Goal: Transaction & Acquisition: Purchase product/service

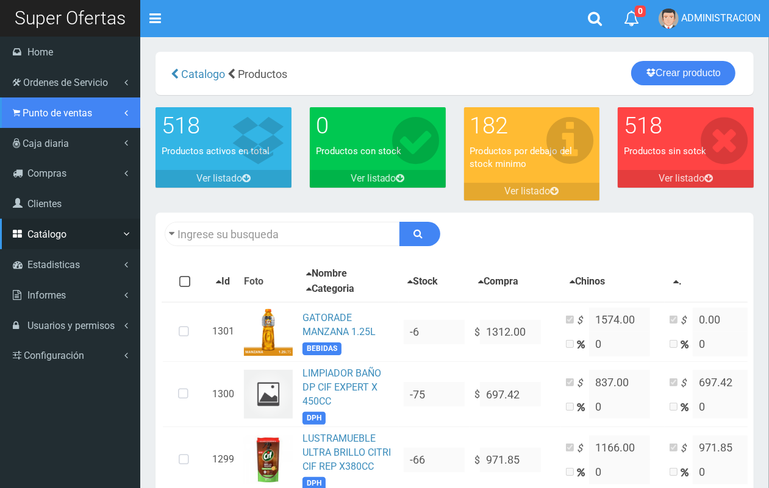
click at [49, 115] on span "Punto de ventas" at bounding box center [57, 113] width 69 height 12
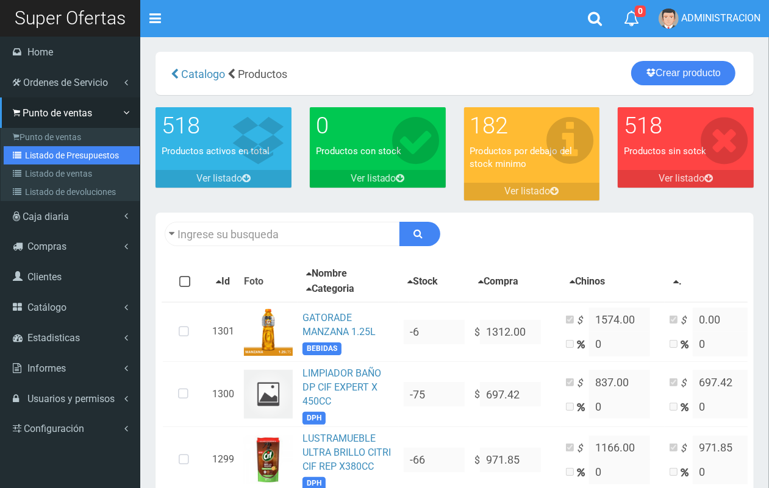
click at [54, 157] on link "Listado de Presupuestos" at bounding box center [72, 155] width 136 height 18
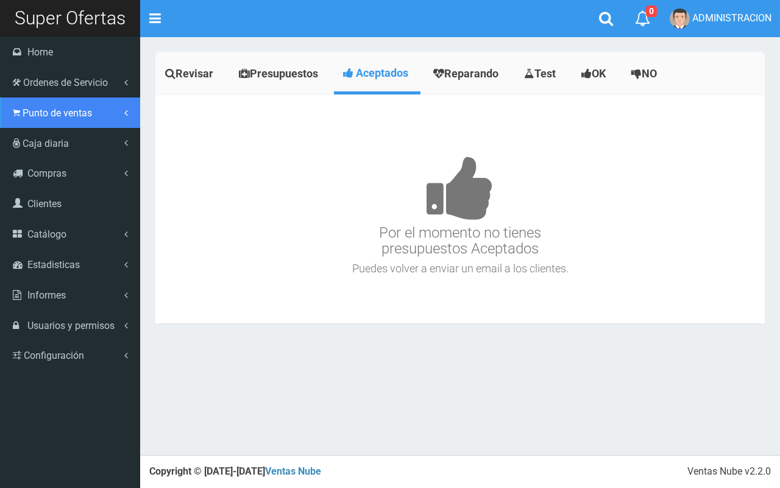
click at [38, 111] on span "Punto de ventas" at bounding box center [57, 113] width 69 height 12
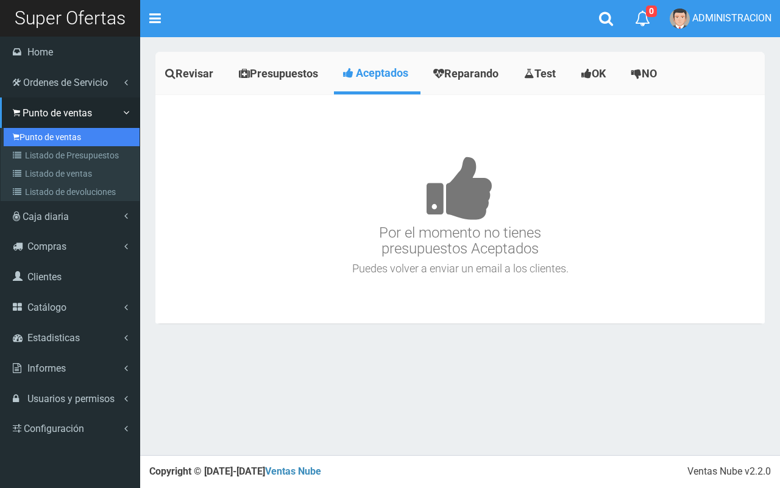
click at [51, 138] on link "Punto de ventas" at bounding box center [72, 137] width 136 height 18
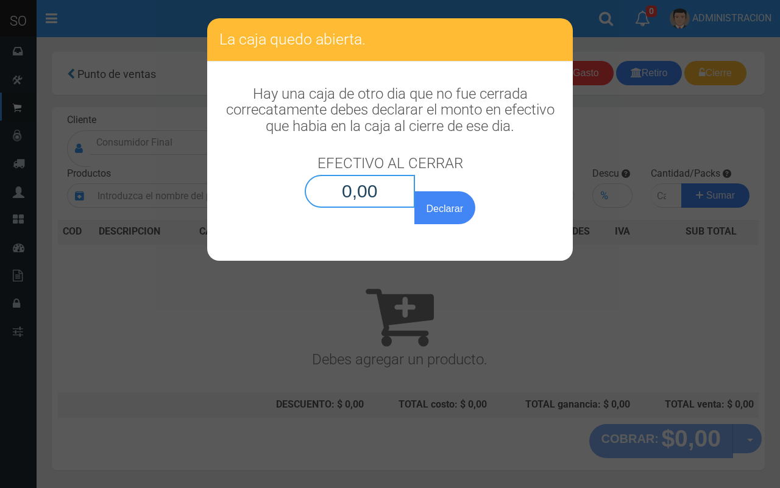
click at [400, 187] on input "0,00" at bounding box center [360, 191] width 110 height 33
type input "0,01"
click at [414, 191] on button "Declarar" at bounding box center [444, 207] width 61 height 33
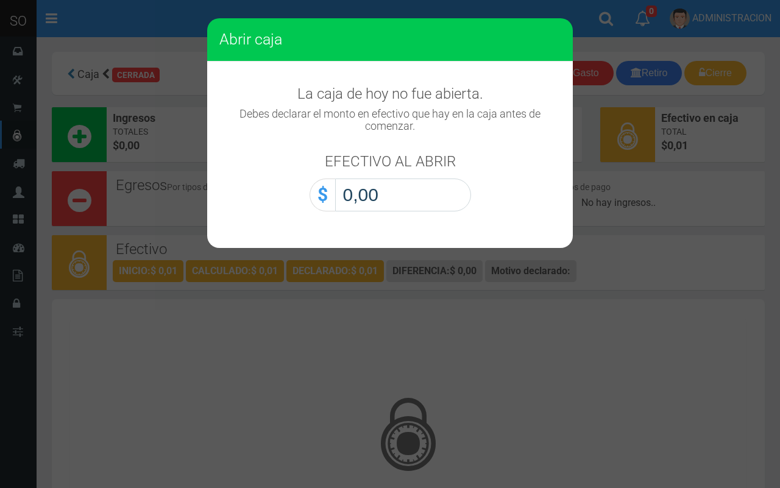
click at [430, 198] on input "0,00" at bounding box center [403, 195] width 136 height 33
type input "0,01"
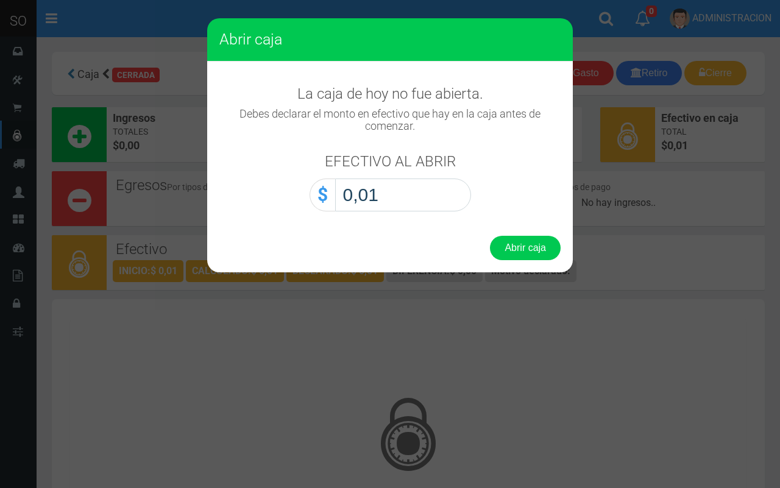
click at [490, 236] on button "Abrir caja" at bounding box center [525, 248] width 71 height 24
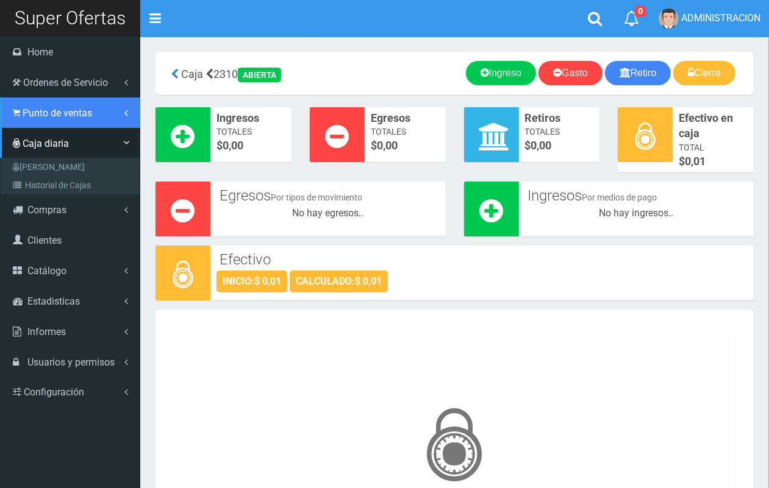
click at [77, 116] on span "Punto de ventas" at bounding box center [57, 113] width 69 height 12
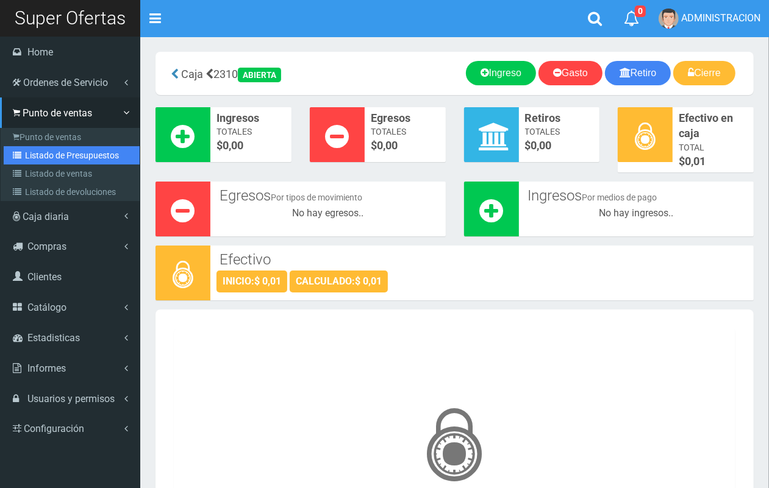
click at [84, 157] on link "Listado de Presupuestos" at bounding box center [72, 155] width 136 height 18
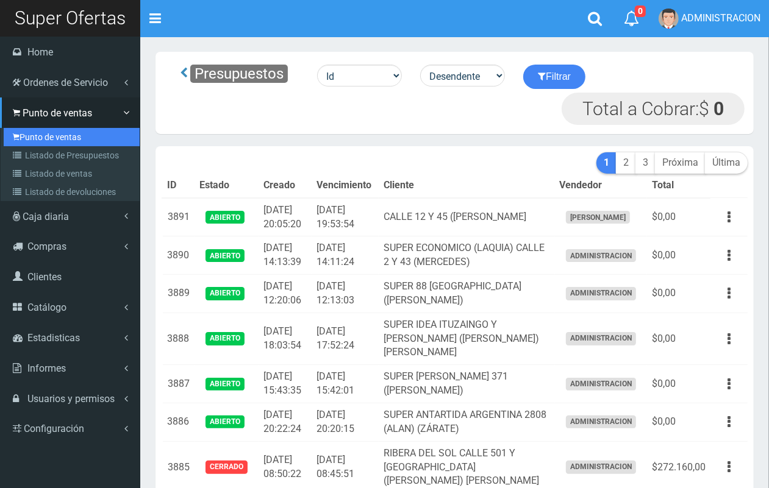
click at [37, 133] on link "Punto de ventas" at bounding box center [72, 137] width 136 height 18
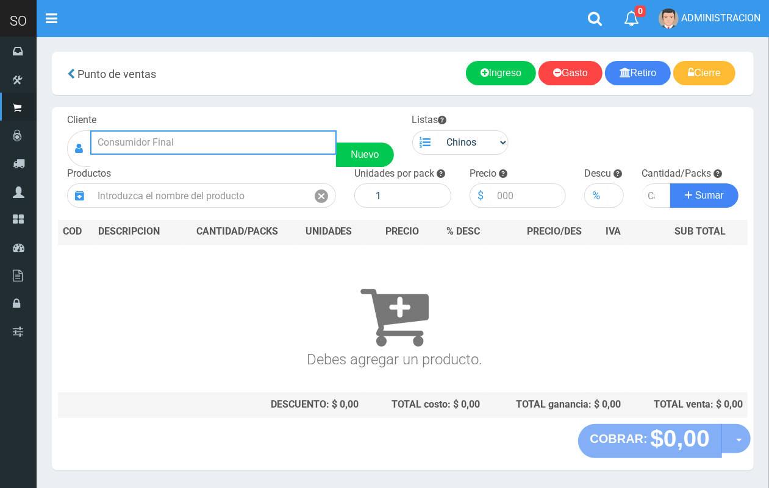
click at [240, 147] on input "text" at bounding box center [213, 142] width 246 height 24
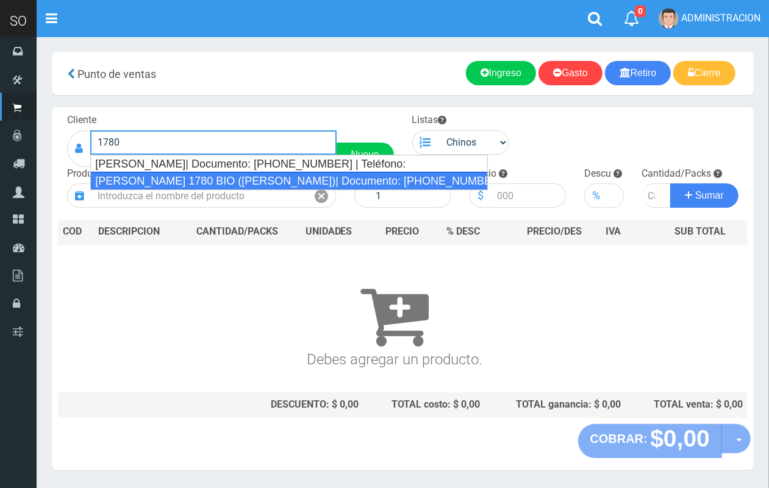
click at [261, 186] on div "MATEO GELVES 1780 BIO (ESCOBAR)| Documento: 1234564863 | Teléfono:" at bounding box center [288, 181] width 397 height 18
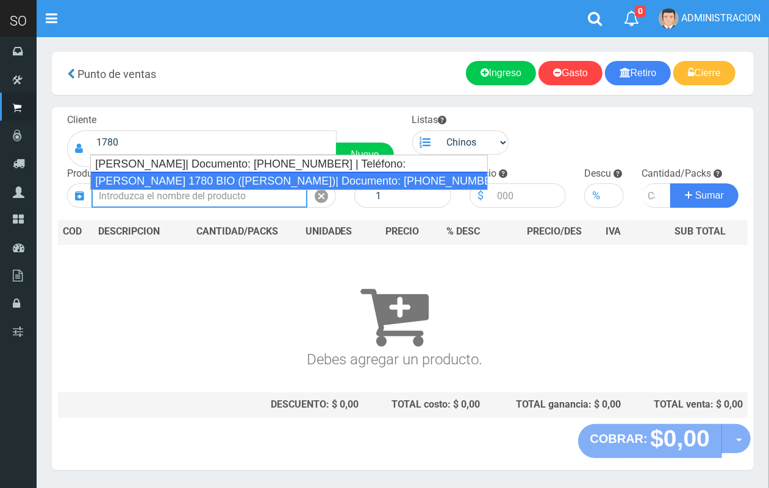
type input "MATEO GELVES 1780 BIO (ESCOBAR)| Documento: 1234564863 | Teléfono:"
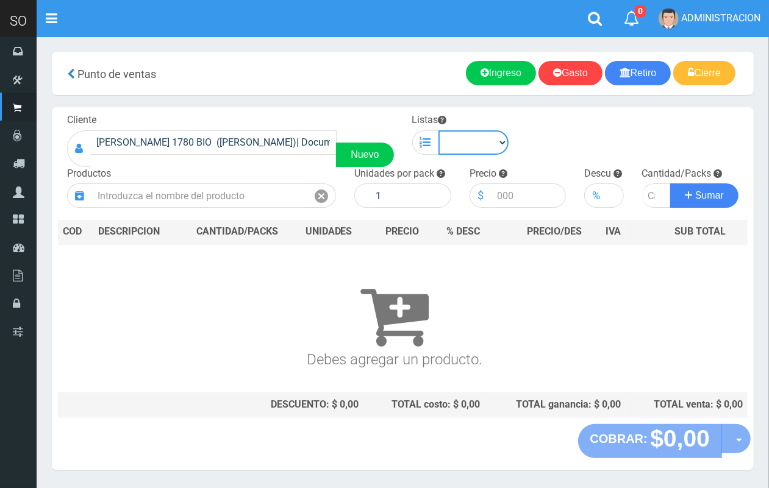
click at [458, 141] on select "Chinos . ." at bounding box center [473, 142] width 71 height 24
select select "1"
click at [438, 130] on select "Chinos . ." at bounding box center [473, 142] width 71 height 24
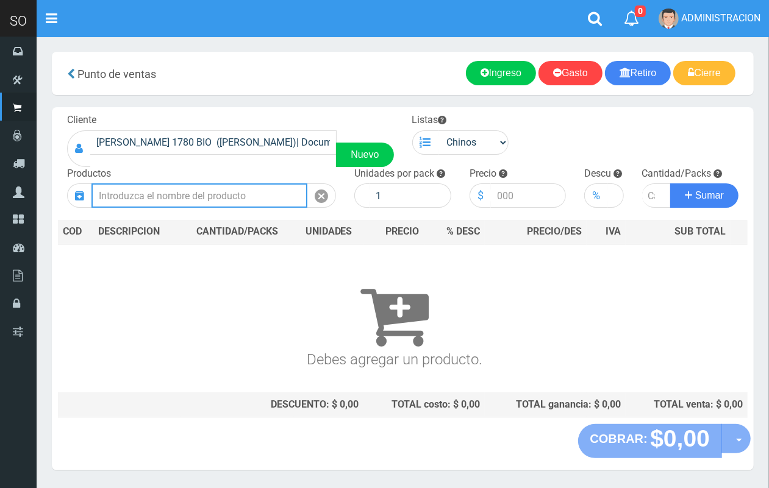
click at [272, 191] on input "text" at bounding box center [199, 195] width 216 height 24
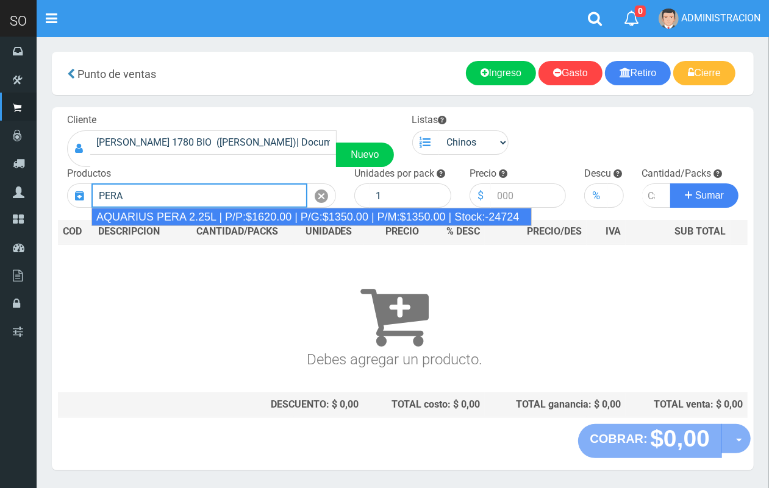
click at [191, 215] on div "AQUARIUS PERA 2.25L | P/P:$1620.00 | P/G:$1350.00 | P/M:$1350.00 | Stock:-24724" at bounding box center [311, 217] width 440 height 18
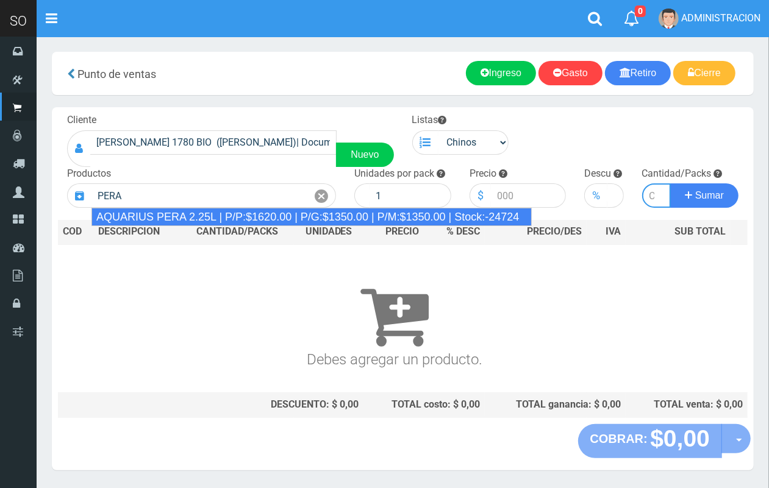
type input "AQUARIUS PERA 2.25L | P/P:$1620.00 | P/G:$1350.00 | P/M:$1350.00 | Stock:-24724"
type input "6"
type input "1620.00"
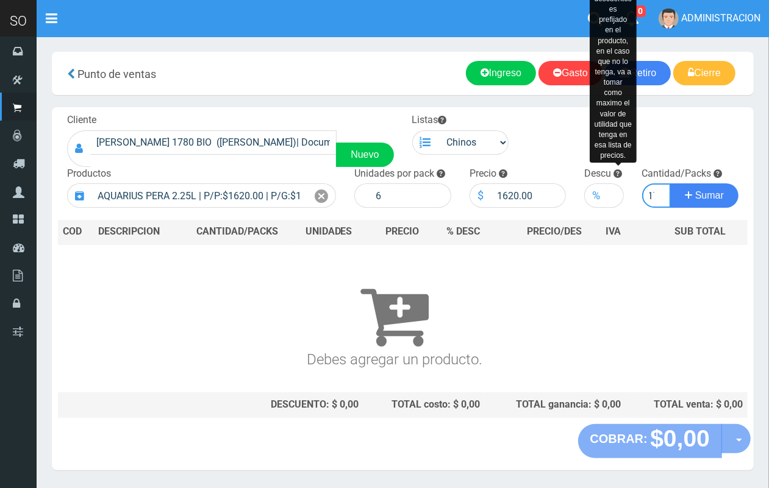
scroll to position [0, 7]
type input "17"
click at [670, 183] on button "Sumar" at bounding box center [704, 195] width 68 height 24
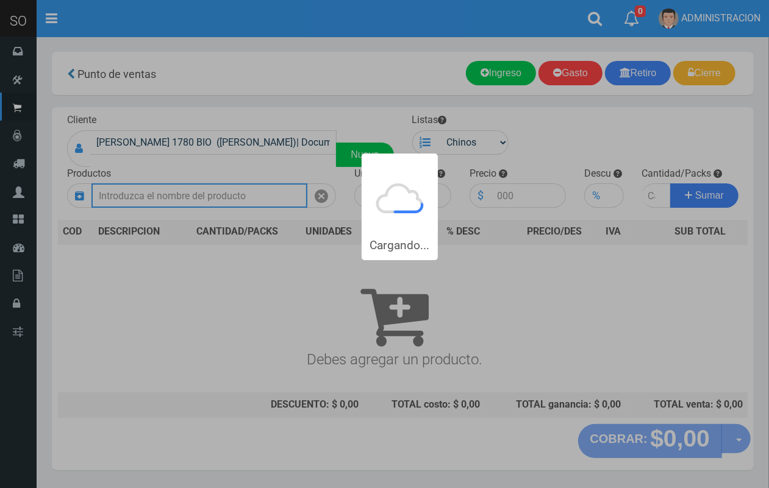
scroll to position [0, 0]
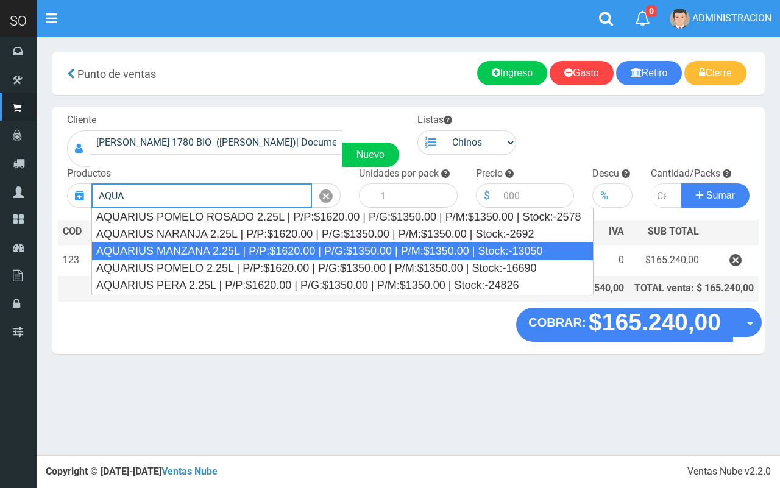
click at [296, 255] on div "AQUARIUS MANZANA 2.25L | P/P:$1620.00 | P/G:$1350.00 | P/M:$1350.00 | Stock:-13…" at bounding box center [342, 251] width 502 height 18
type input "AQUARIUS MANZANA 2.25L | P/P:$1620.00 | P/G:$1350.00 | P/M:$1350.00 | Stock:-13…"
type input "6"
type input "1620.00"
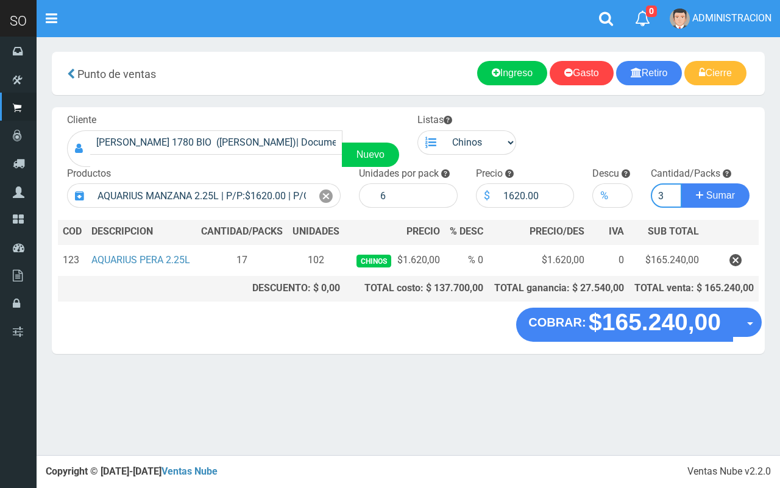
type input "3"
click at [681, 183] on button "Sumar" at bounding box center [715, 195] width 68 height 24
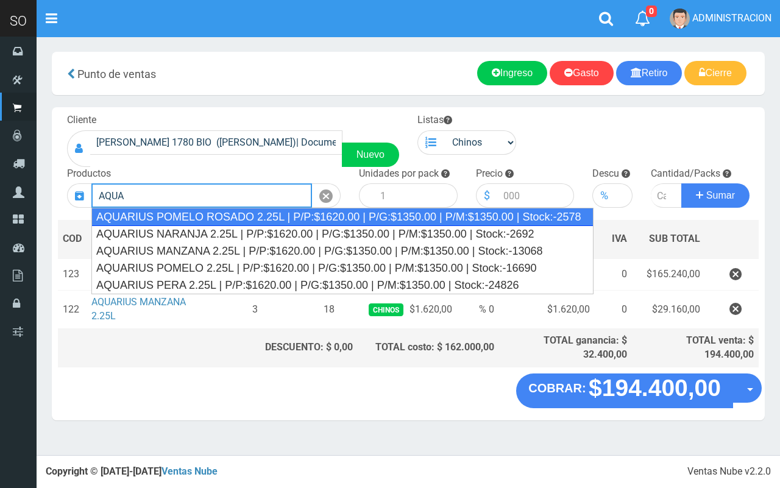
click at [534, 215] on div "AQUARIUS POMELO ROSADO 2.25L | P/P:$1620.00 | P/G:$1350.00 | P/M:$1350.00 | Sto…" at bounding box center [342, 217] width 502 height 18
type input "AQUARIUS POMELO ROSADO 2.25L | P/P:$1620.00 | P/G:$1350.00 | P/M:$1350.00 | Sto…"
type input "6"
type input "1620.00"
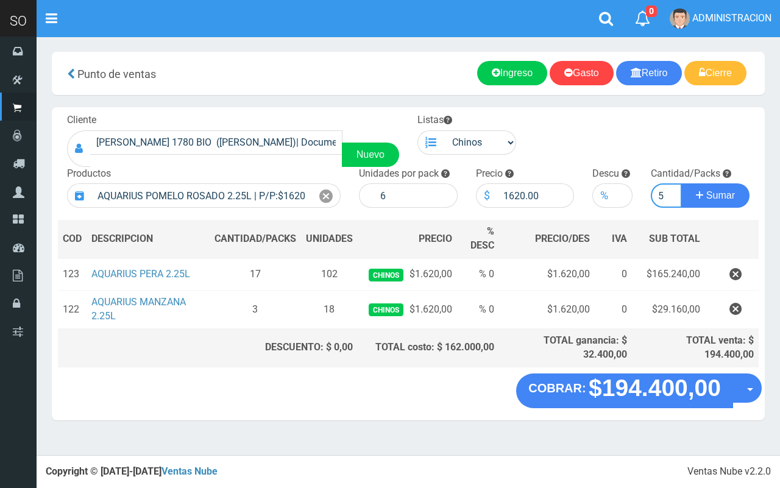
type input "5"
click at [681, 183] on button "Sumar" at bounding box center [715, 195] width 68 height 24
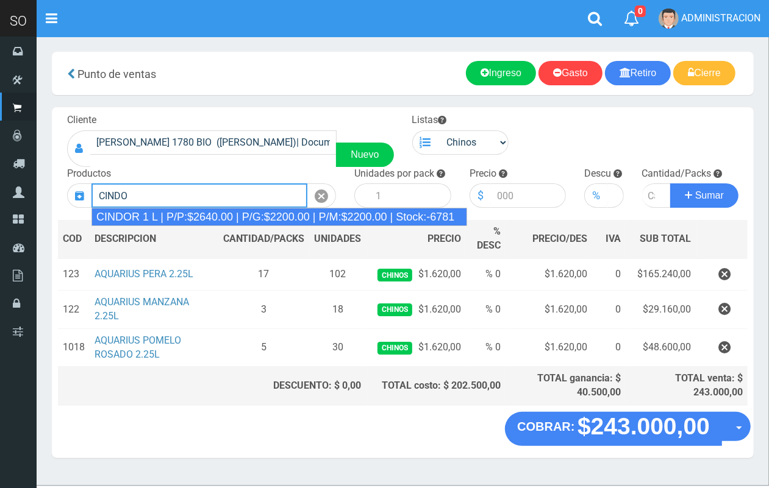
click at [255, 223] on div "CINDOR 1 L | P/P:$2640.00 | P/G:$2200.00 | P/M:$2200.00 | Stock:-6781" at bounding box center [278, 217] width 375 height 18
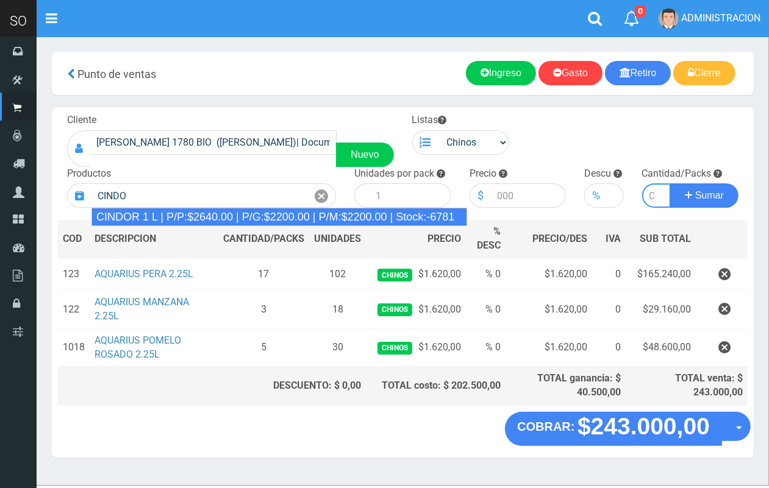
type input "CINDOR 1 L | P/P:$2640.00 | P/G:$2200.00 | P/M:$2200.00 | Stock:-6781"
type input "12"
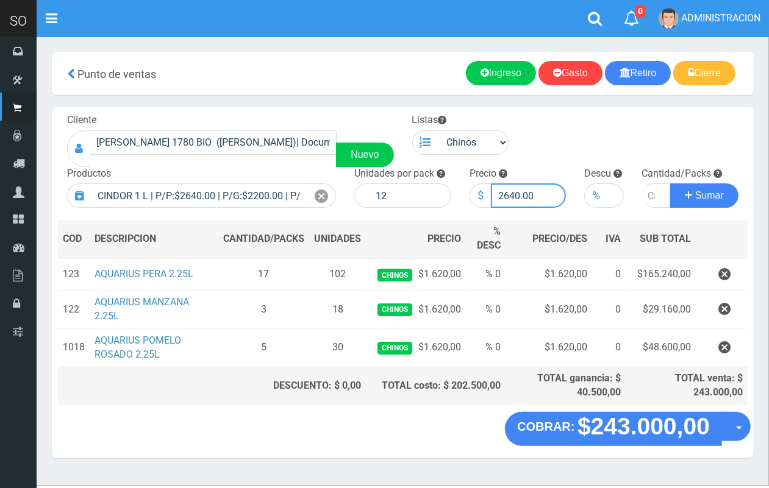
click at [513, 199] on input "2640.00" at bounding box center [529, 195] width 76 height 24
click at [647, 196] on input "number" at bounding box center [656, 195] width 29 height 24
click at [509, 193] on input "2600.00" at bounding box center [529, 195] width 76 height 24
type input "2500.00"
click at [648, 192] on input "number" at bounding box center [656, 195] width 29 height 24
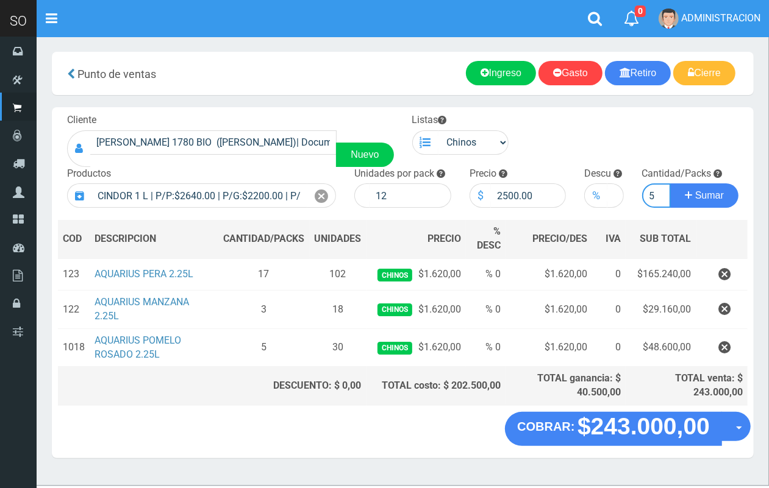
scroll to position [0, 1]
type input "5"
click at [670, 183] on button "Sumar" at bounding box center [704, 195] width 68 height 24
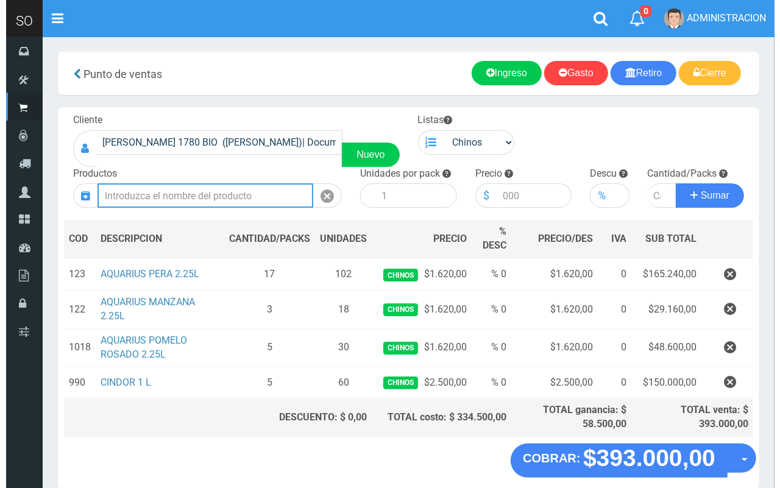
scroll to position [57, 0]
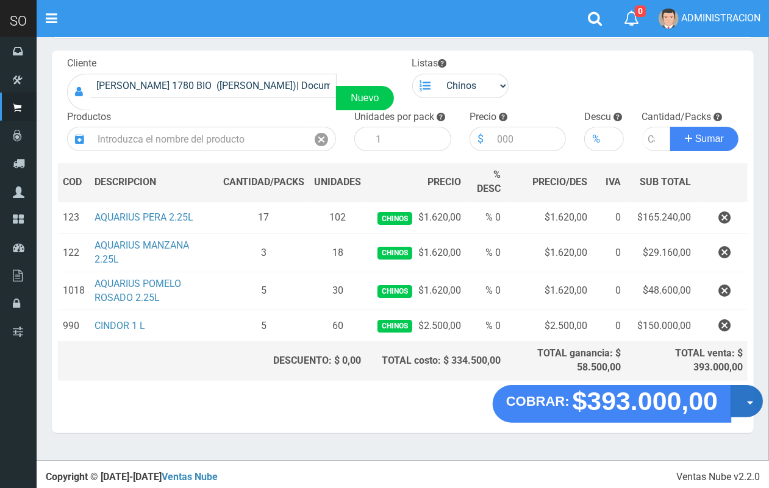
click at [744, 405] on button "Opciones" at bounding box center [746, 401] width 32 height 32
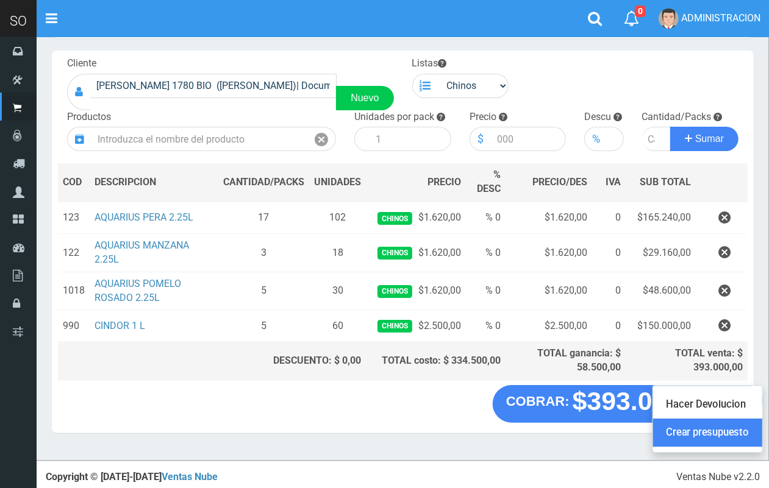
click at [736, 437] on link "Crear presupuesto" at bounding box center [707, 433] width 109 height 28
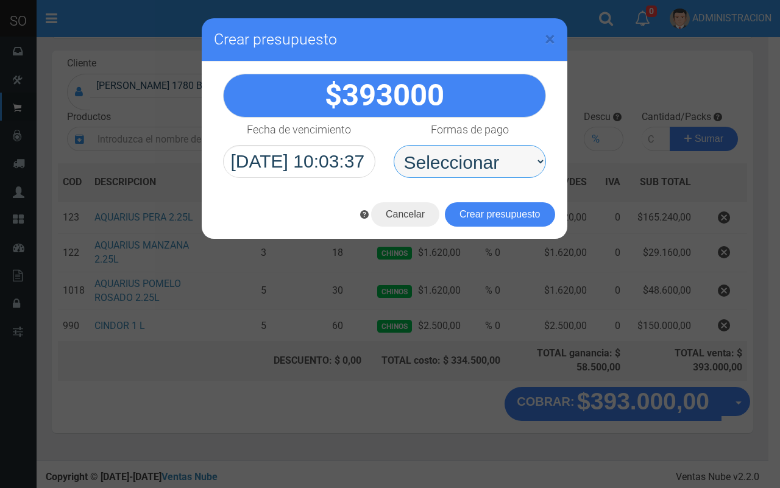
click at [506, 148] on select "Seleccionar Efectivo Tarjeta de Crédito Depósito Débito" at bounding box center [470, 161] width 152 height 33
select select "Efectivo"
click at [394, 145] on select "Seleccionar Efectivo Tarjeta de Crédito Depósito Débito" at bounding box center [470, 161] width 152 height 33
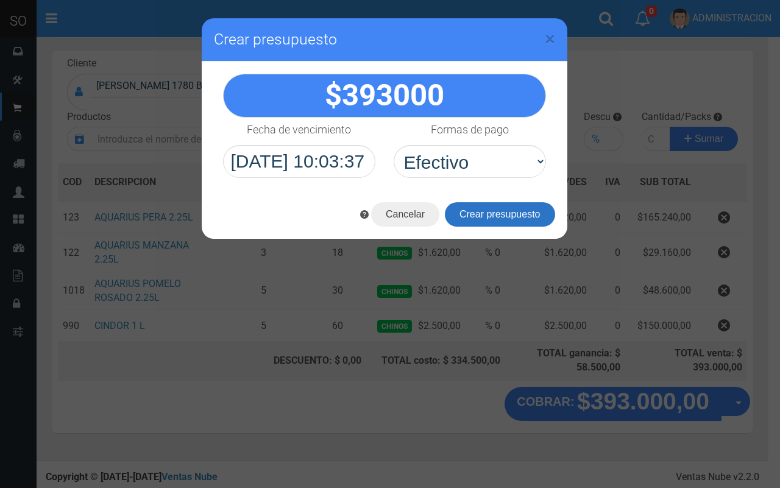
click at [510, 208] on button "Crear presupuesto" at bounding box center [500, 214] width 110 height 24
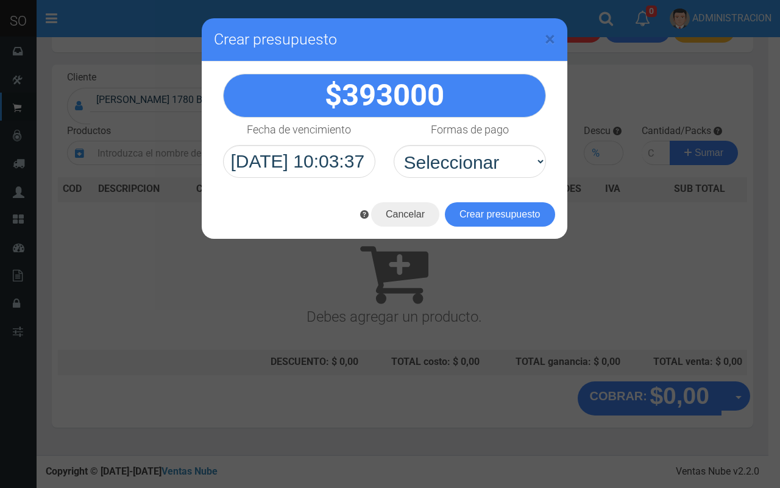
scroll to position [37, 0]
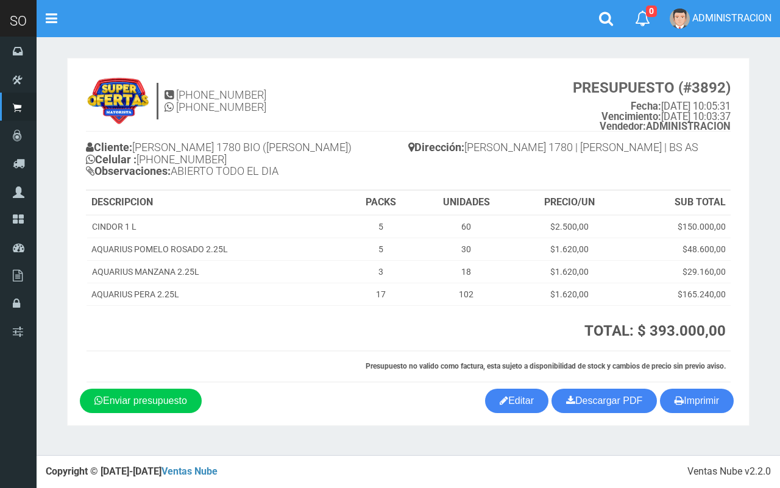
click at [491, 110] on h4 "[PHONE_NUMBER] [PHONE_NUMBER] PRESUPUESTO (#3892) Fecha: [DATE] 10:05:31 Vencim…" at bounding box center [408, 104] width 645 height 55
click at [517, 396] on link "Editar" at bounding box center [516, 401] width 63 height 24
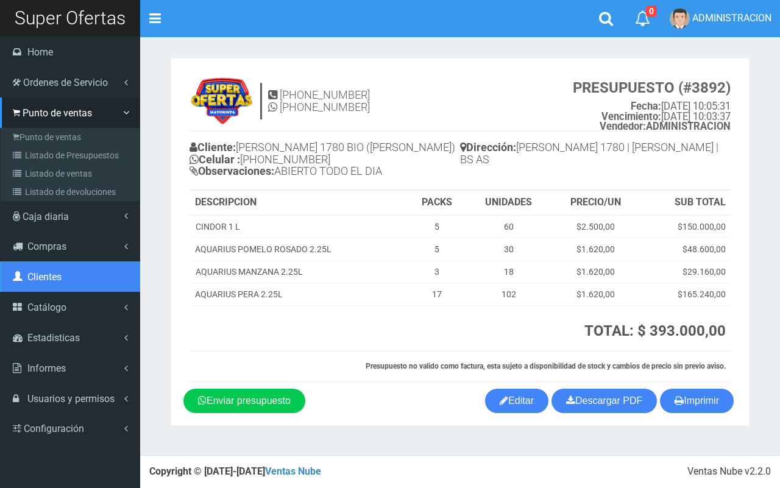
click at [61, 290] on link "Clientes" at bounding box center [70, 276] width 140 height 30
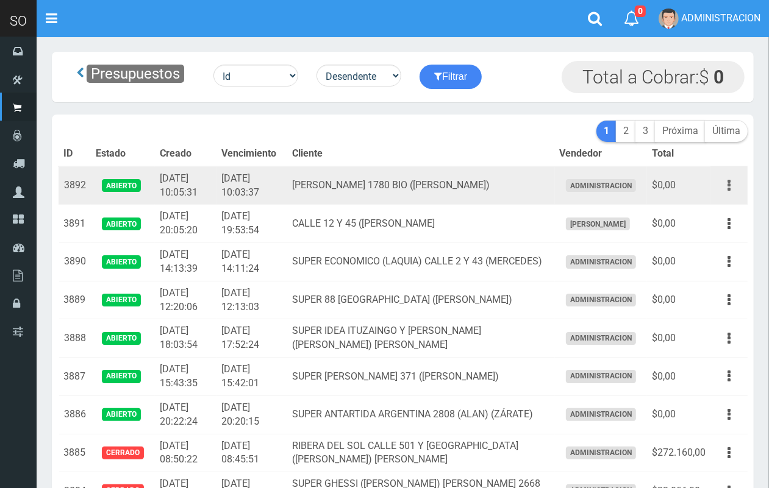
click at [727, 182] on icon "button" at bounding box center [728, 185] width 3 height 21
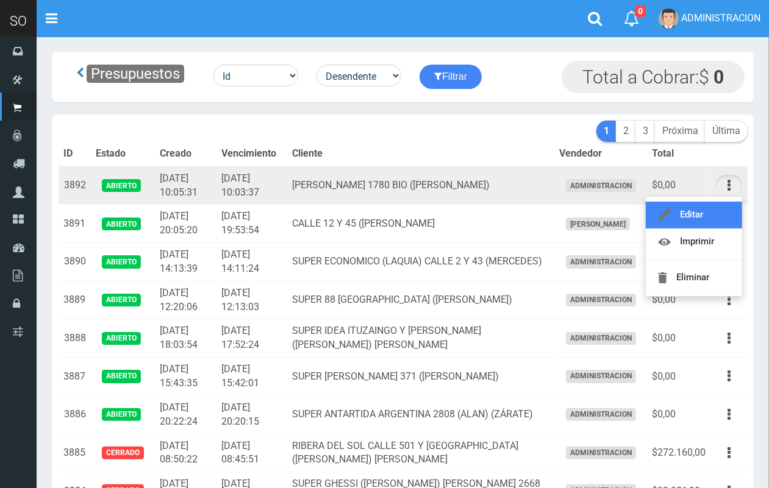
click at [717, 205] on link "Editar" at bounding box center [693, 215] width 96 height 27
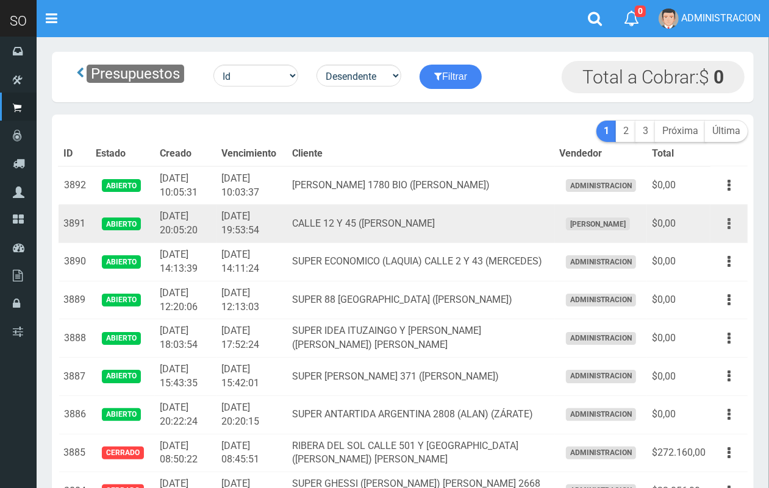
click at [724, 221] on button "button" at bounding box center [728, 223] width 27 height 21
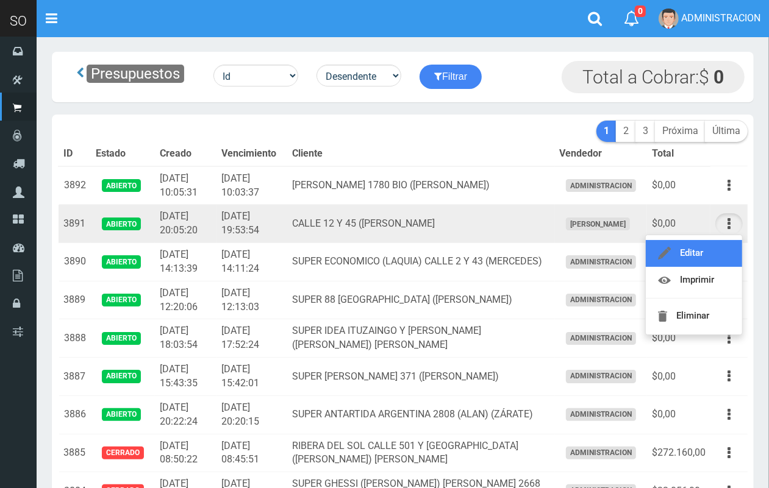
click at [720, 245] on link "Editar" at bounding box center [693, 253] width 96 height 27
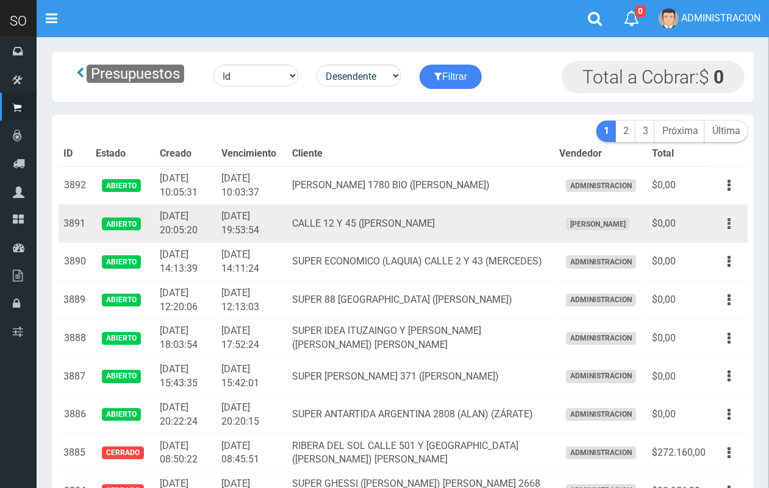
click at [735, 221] on button "button" at bounding box center [728, 223] width 27 height 21
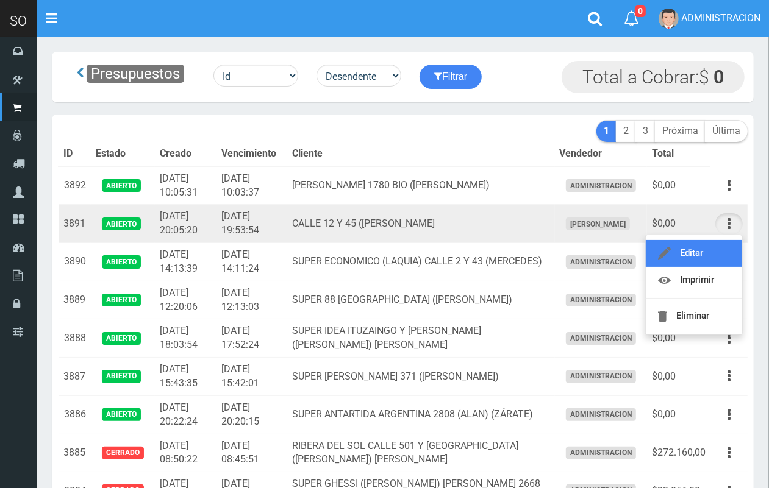
click at [714, 242] on link "Editar" at bounding box center [693, 253] width 96 height 27
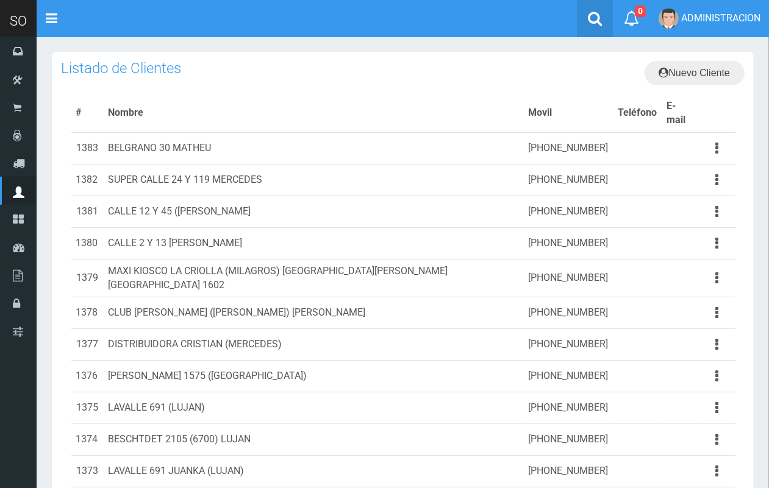
drag, startPoint x: 593, startPoint y: 19, endPoint x: 458, endPoint y: 34, distance: 135.6
click at [592, 21] on icon at bounding box center [595, 18] width 14 height 15
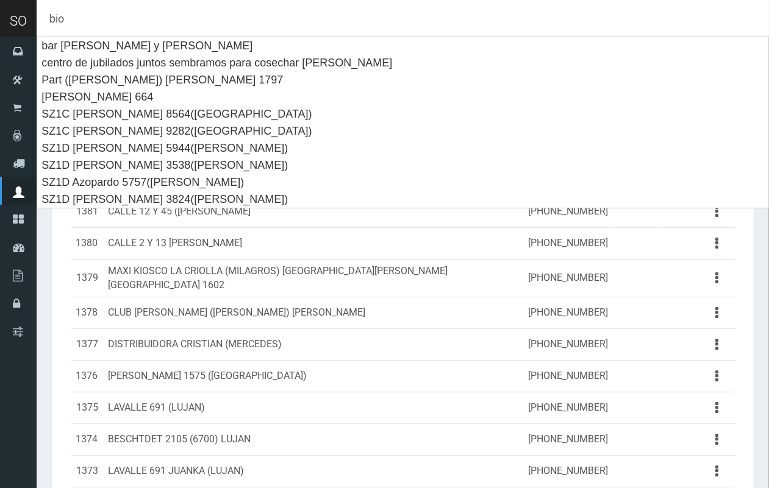
type input "bio"
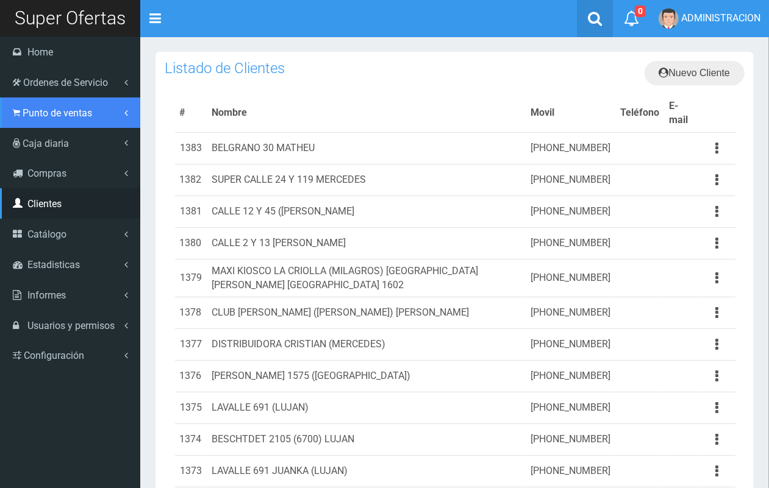
click at [31, 122] on link "Punto de ventas" at bounding box center [70, 113] width 140 height 30
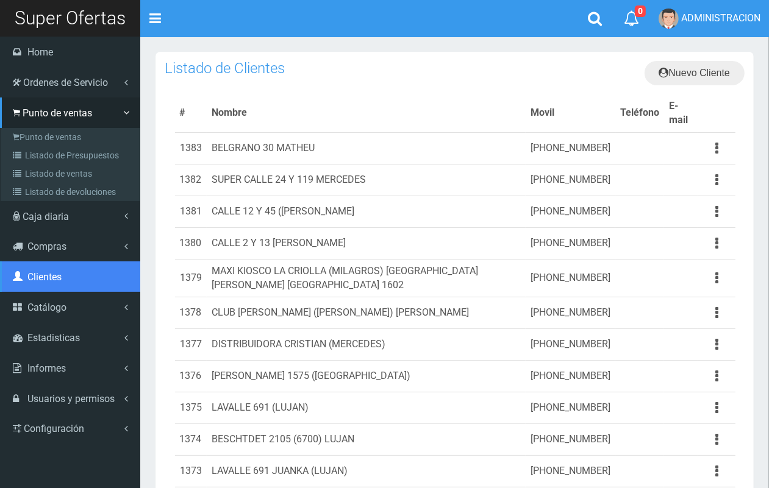
click at [31, 278] on span "Clientes" at bounding box center [44, 277] width 34 height 12
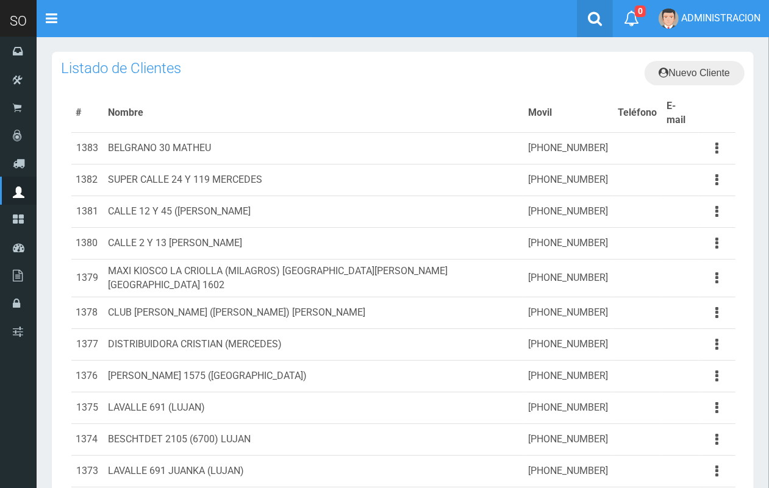
click at [589, 14] on icon at bounding box center [595, 18] width 14 height 15
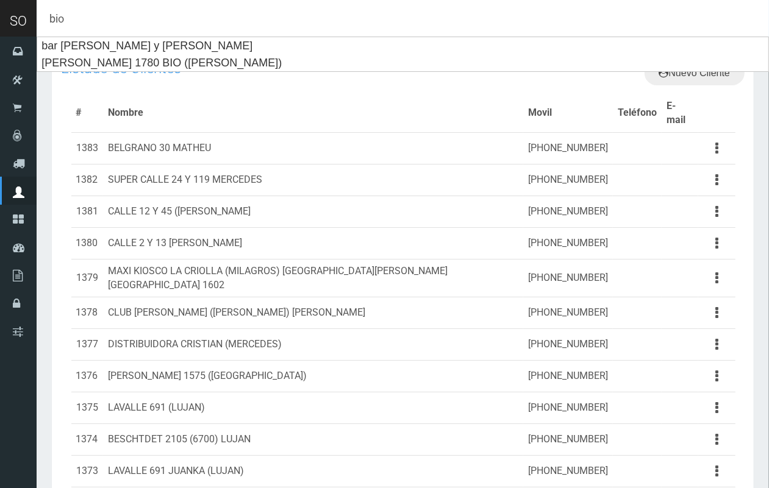
type input "bio"
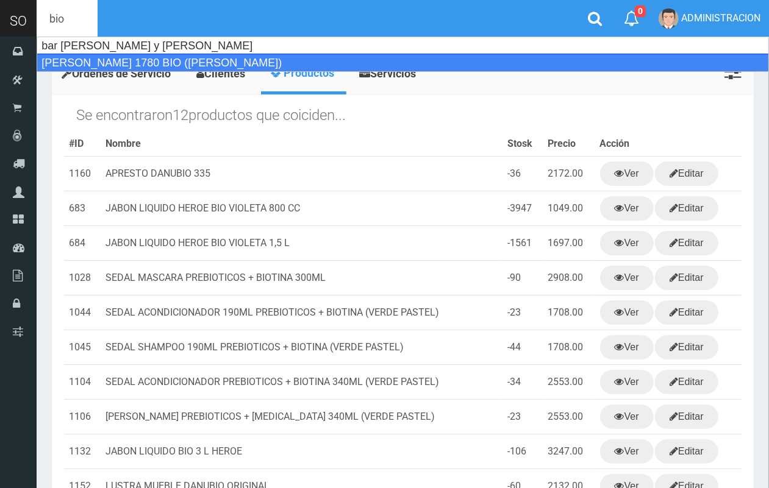
click at [476, 59] on div "[PERSON_NAME] 1780 BIO ([PERSON_NAME])" at bounding box center [403, 63] width 732 height 18
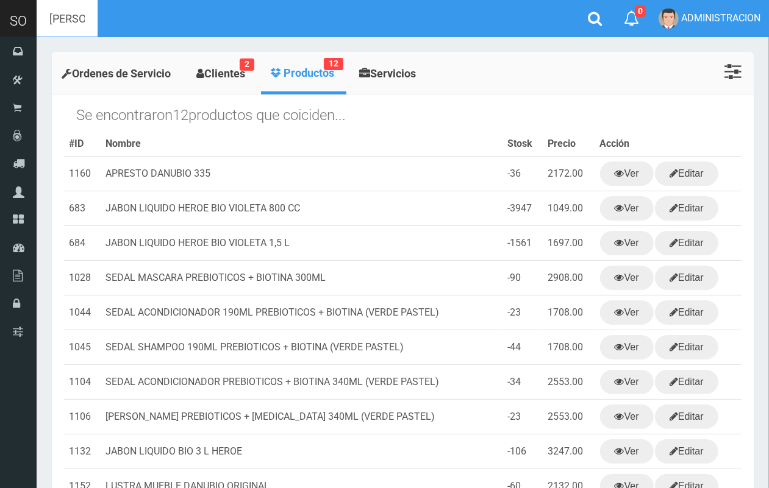
type input "[PERSON_NAME] 1780 BIO ([PERSON_NAME])"
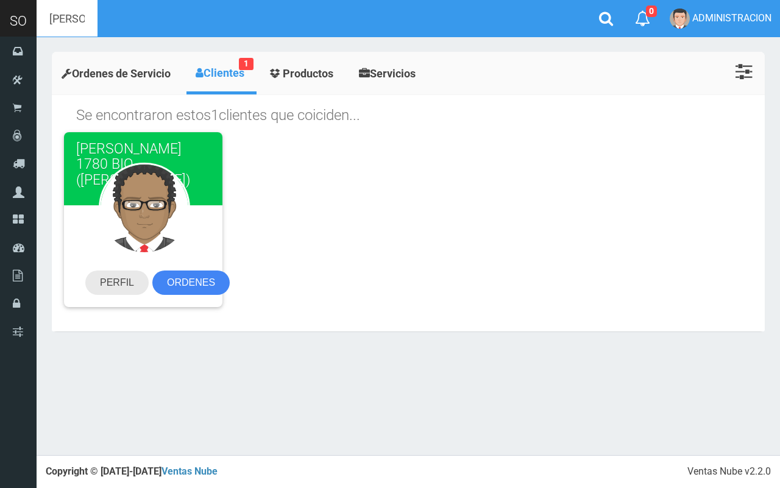
click at [131, 284] on link "PERFIL" at bounding box center [116, 283] width 63 height 24
click at [608, 11] on icon at bounding box center [606, 18] width 14 height 15
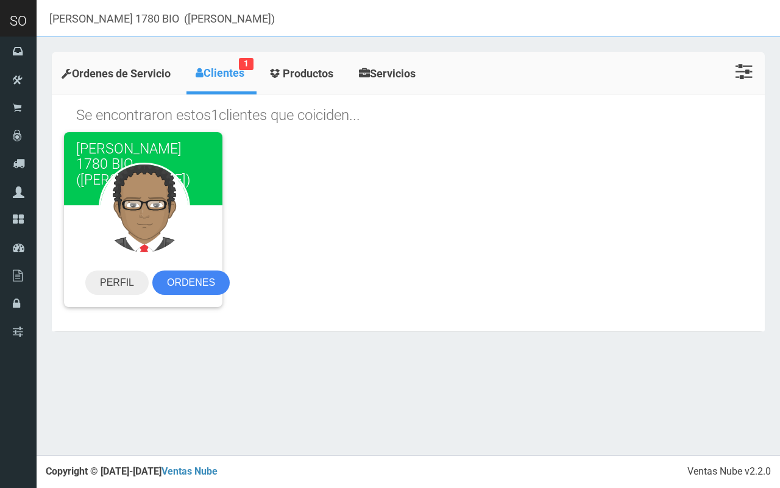
drag, startPoint x: 351, startPoint y: 8, endPoint x: 0, endPoint y: 0, distance: 351.2
click at [10, 7] on header "SO Toggle navigation" at bounding box center [390, 18] width 780 height 37
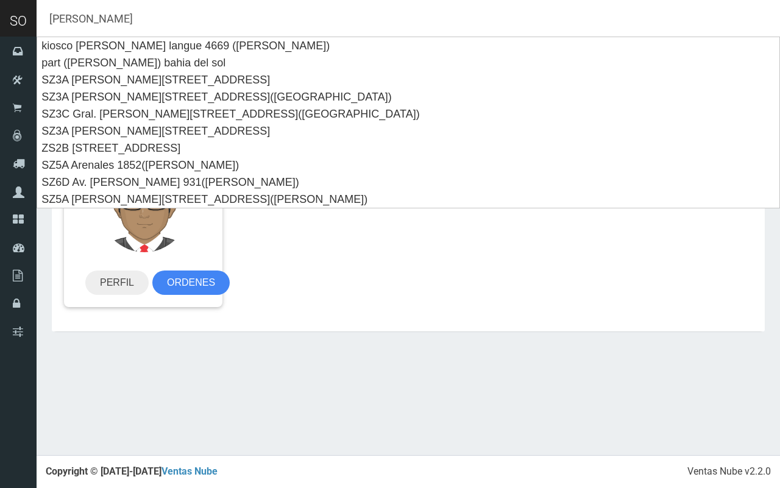
type input "martin"
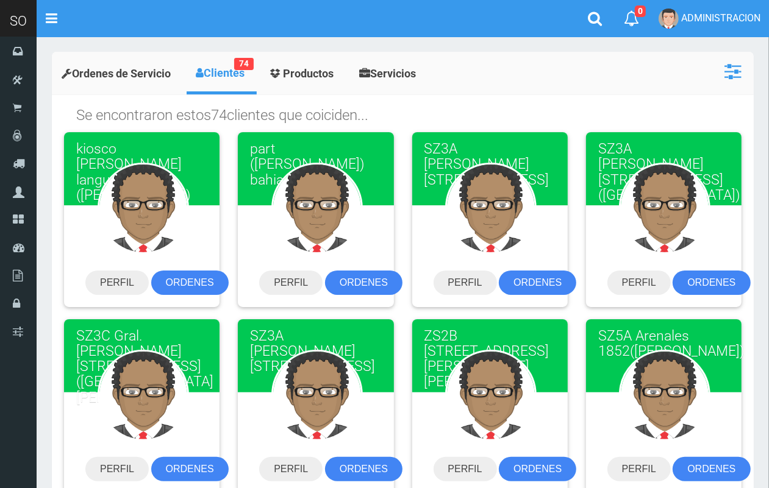
click at [736, 65] on icon at bounding box center [732, 72] width 16 height 20
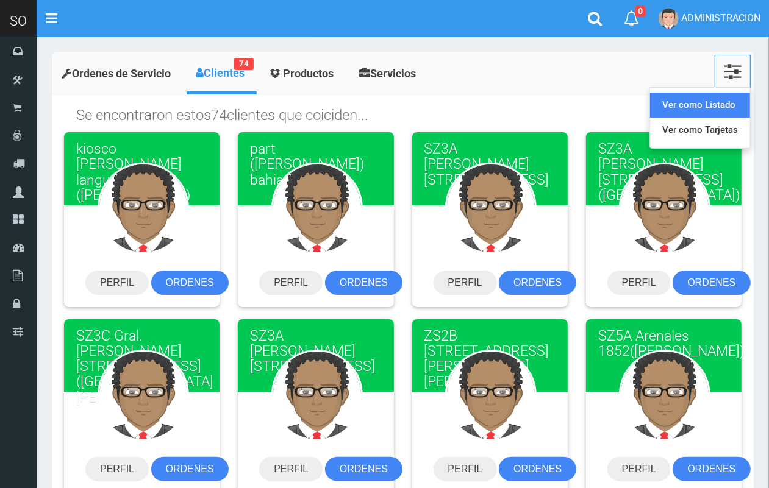
click at [719, 99] on link "Ver como Listado" at bounding box center [700, 105] width 100 height 25
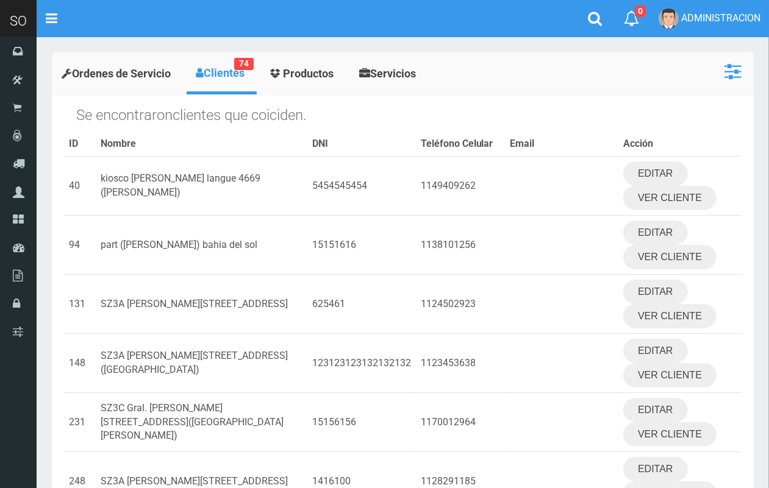
click at [736, 67] on icon at bounding box center [732, 72] width 16 height 20
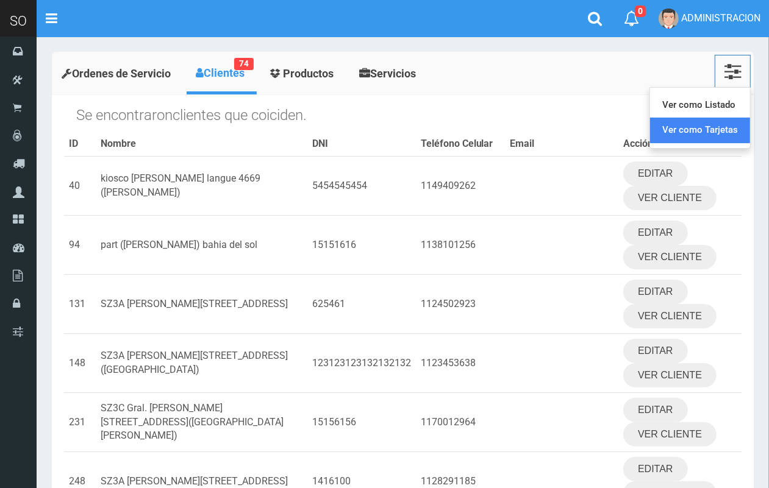
click at [708, 133] on link "Ver como Tarjetas" at bounding box center [700, 130] width 100 height 25
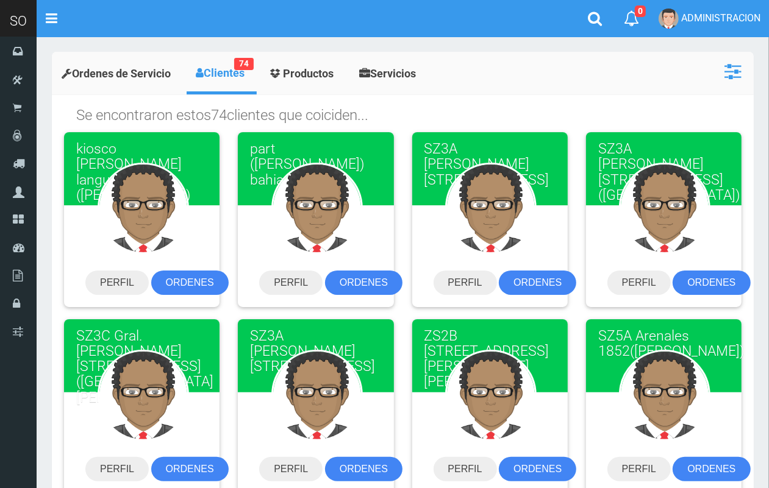
click at [732, 62] on icon at bounding box center [732, 72] width 16 height 20
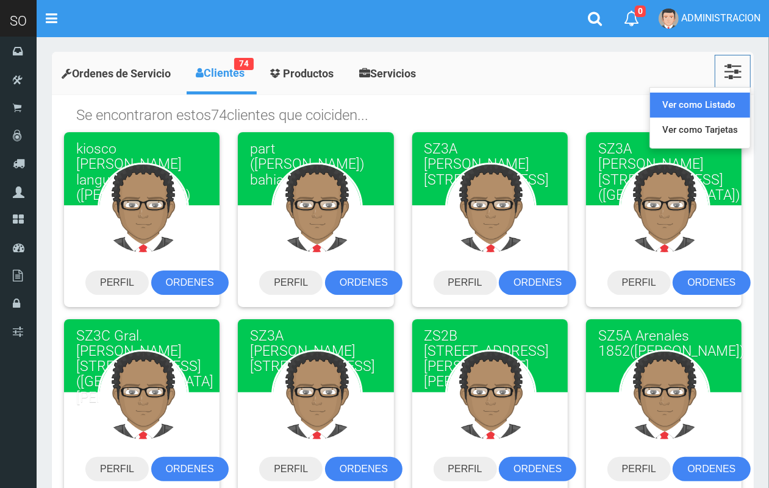
click at [716, 102] on link "Ver como Listado" at bounding box center [700, 105] width 100 height 25
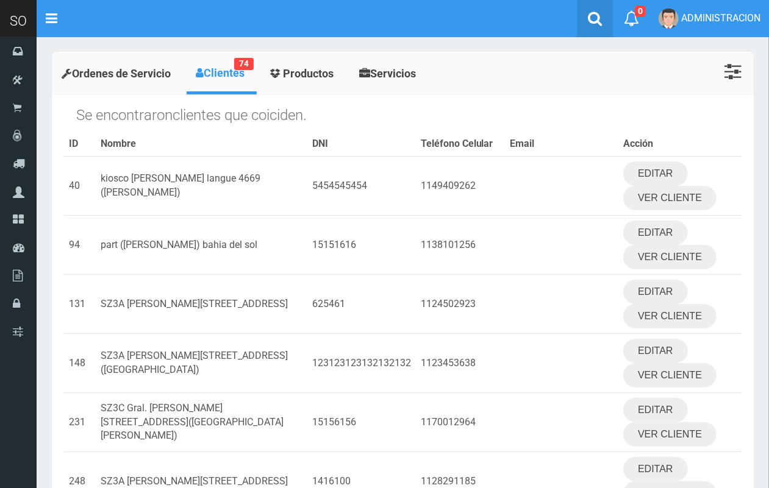
click at [597, 20] on icon at bounding box center [595, 18] width 14 height 15
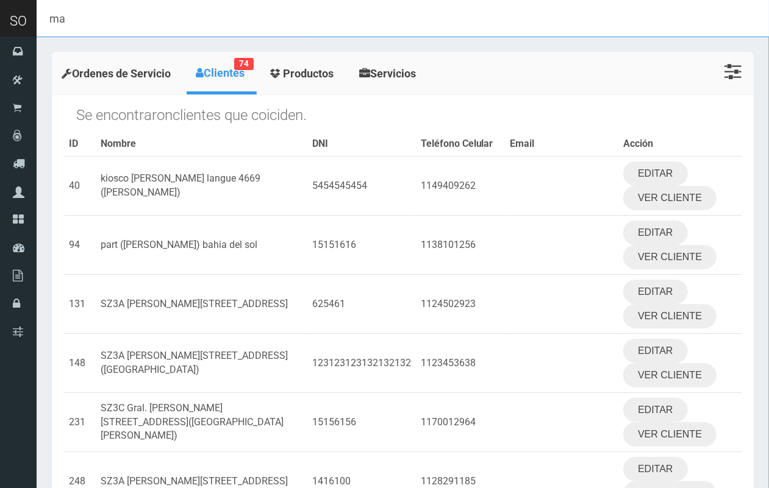
type input "m"
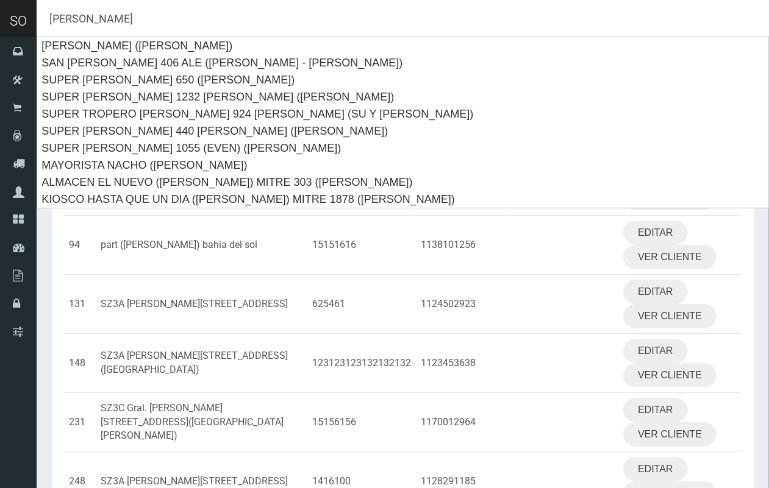
type input "lujan"
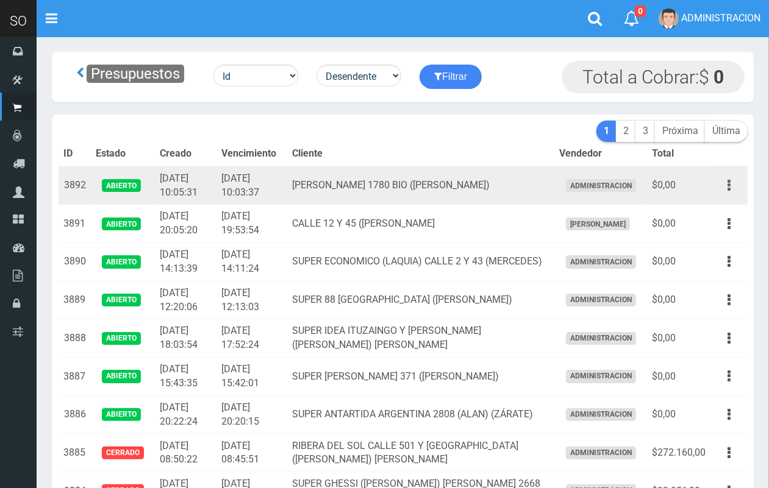
click at [475, 187] on button "button" at bounding box center [728, 185] width 27 height 21
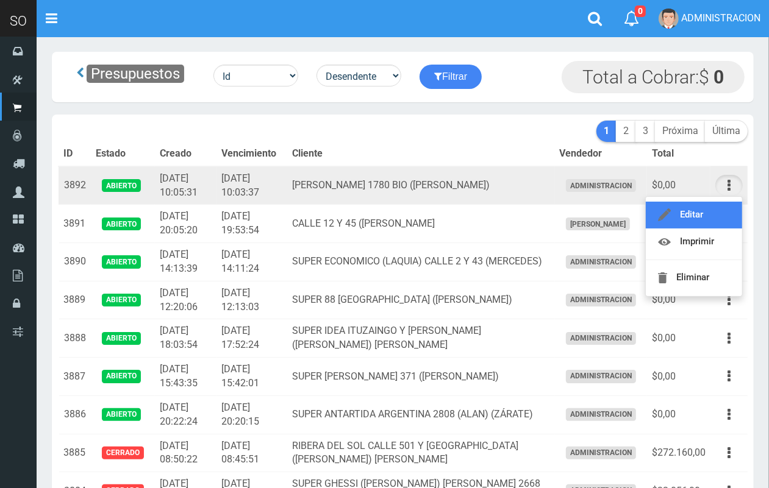
click at [475, 217] on link "Editar" at bounding box center [693, 215] width 96 height 27
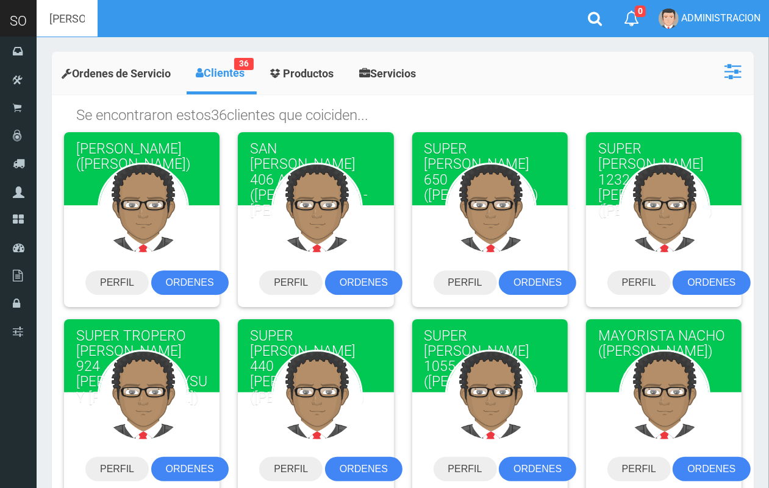
click at [733, 82] on link at bounding box center [732, 71] width 36 height 33
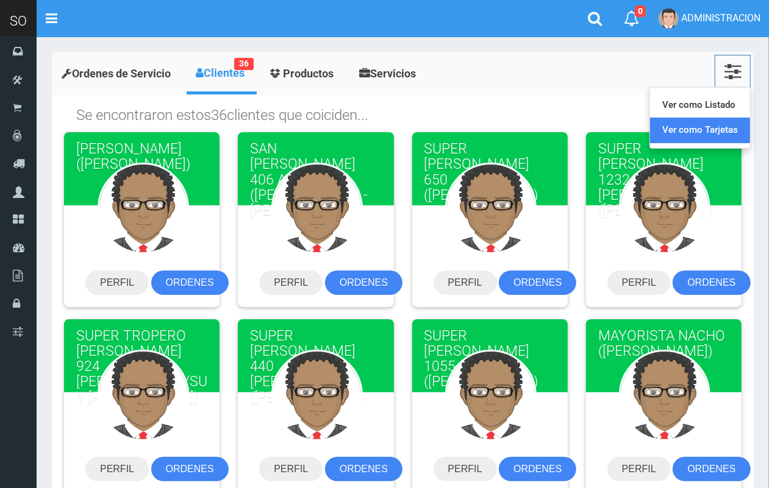
click at [713, 129] on link "Ver como Tarjetas" at bounding box center [700, 130] width 100 height 25
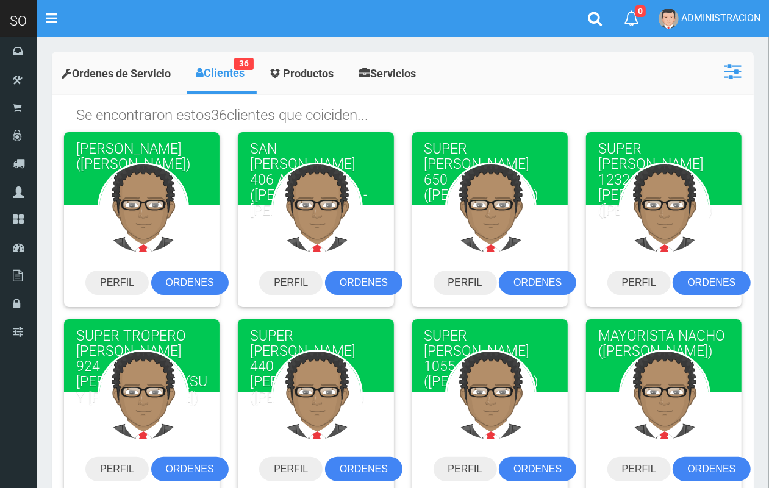
click at [730, 66] on icon at bounding box center [732, 72] width 16 height 20
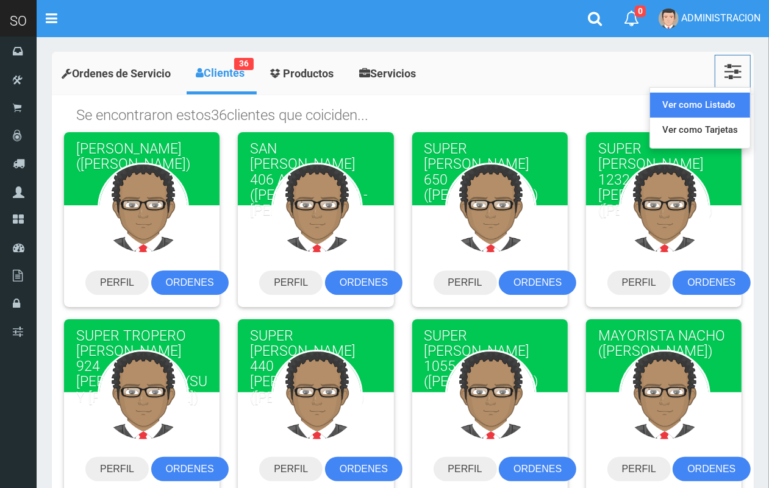
click at [708, 104] on link "Ver como Listado" at bounding box center [700, 105] width 100 height 25
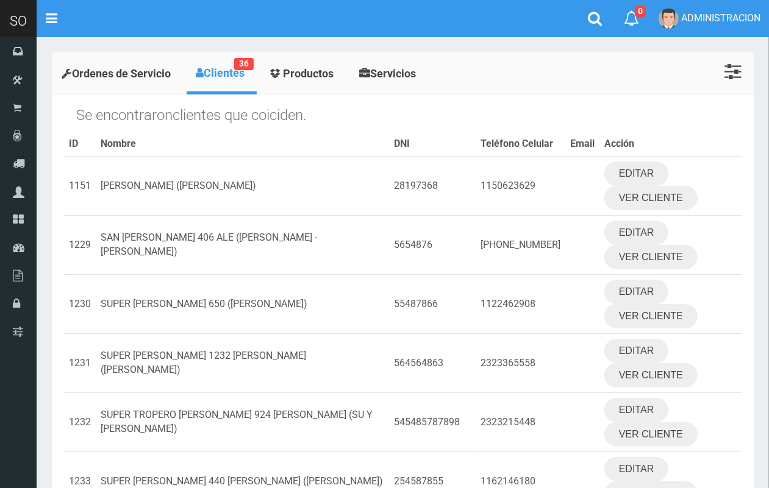
scroll to position [62, 0]
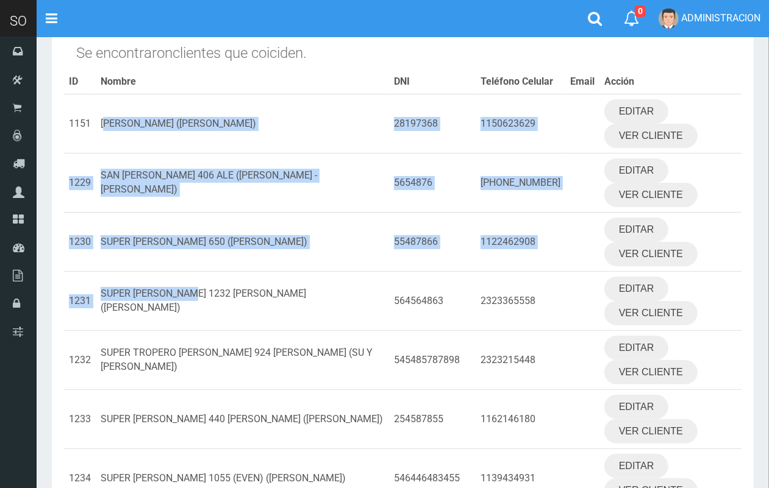
drag, startPoint x: 108, startPoint y: 102, endPoint x: 202, endPoint y: 282, distance: 202.6
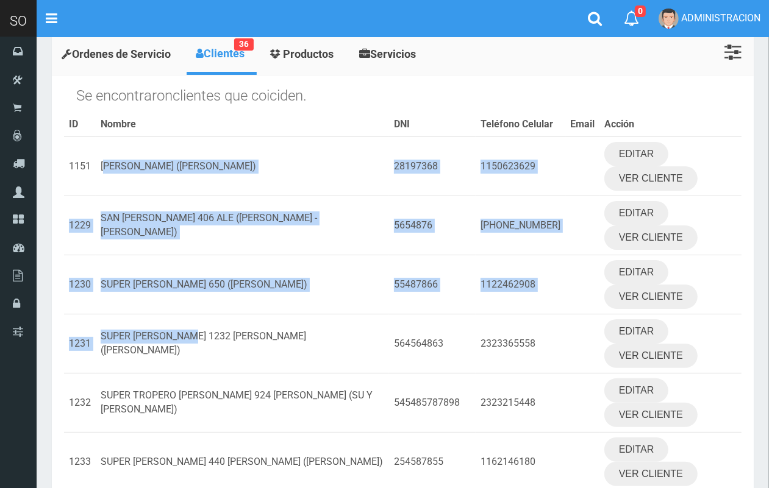
scroll to position [0, 0]
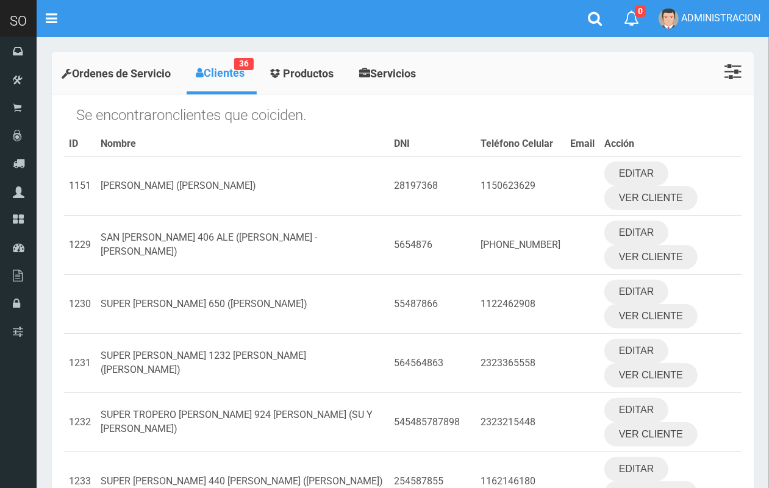
click at [697, 123] on h1 "Se encontraron clientes que coiciden." at bounding box center [408, 115] width 665 height 16
